Goal: Find specific page/section: Find specific page/section

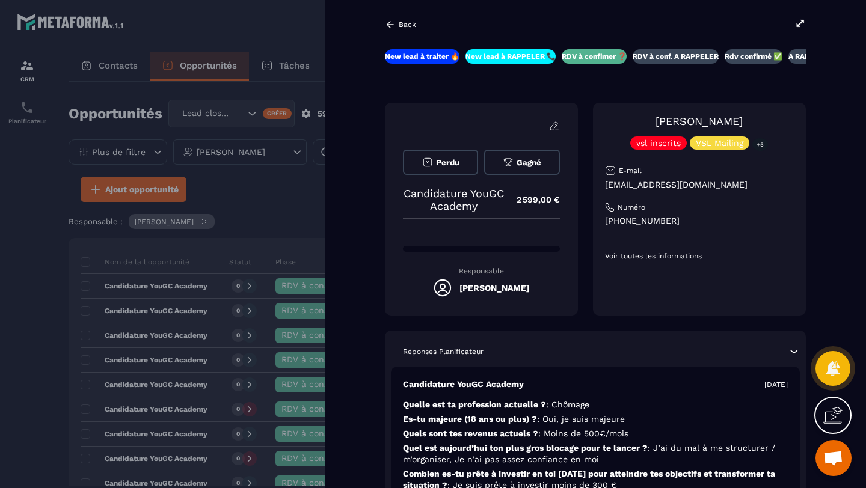
scroll to position [85, 0]
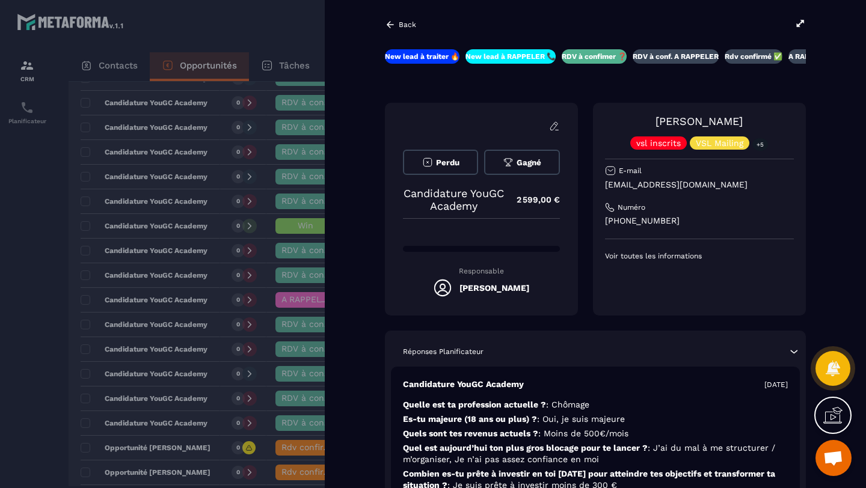
click at [796, 25] on icon at bounding box center [800, 23] width 11 height 11
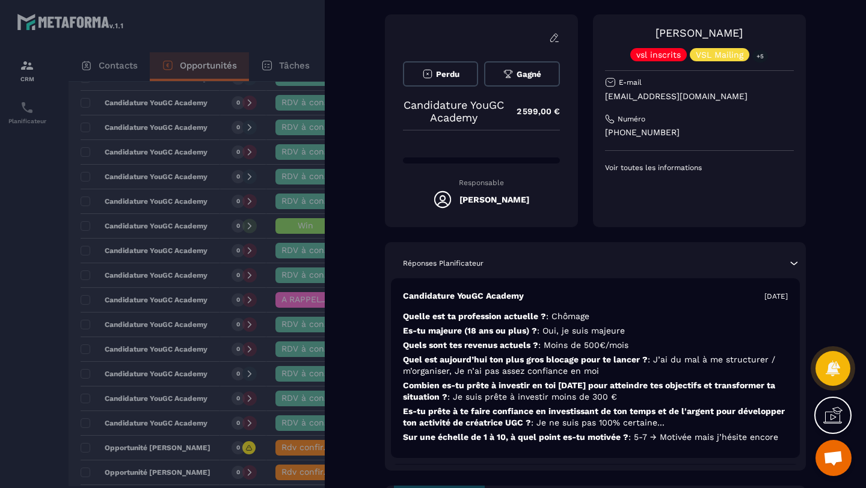
scroll to position [88, 0]
click at [202, 31] on div at bounding box center [433, 244] width 866 height 488
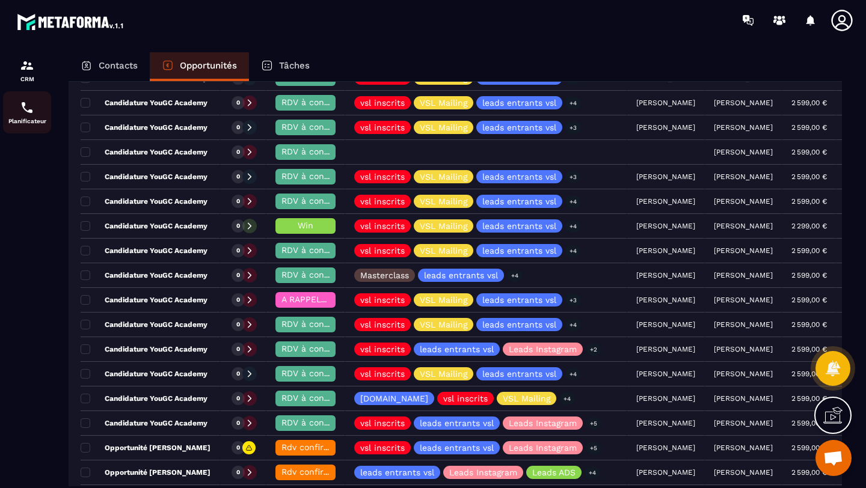
click at [19, 119] on p "Planificateur" at bounding box center [27, 121] width 48 height 7
